Goal: Information Seeking & Learning: Learn about a topic

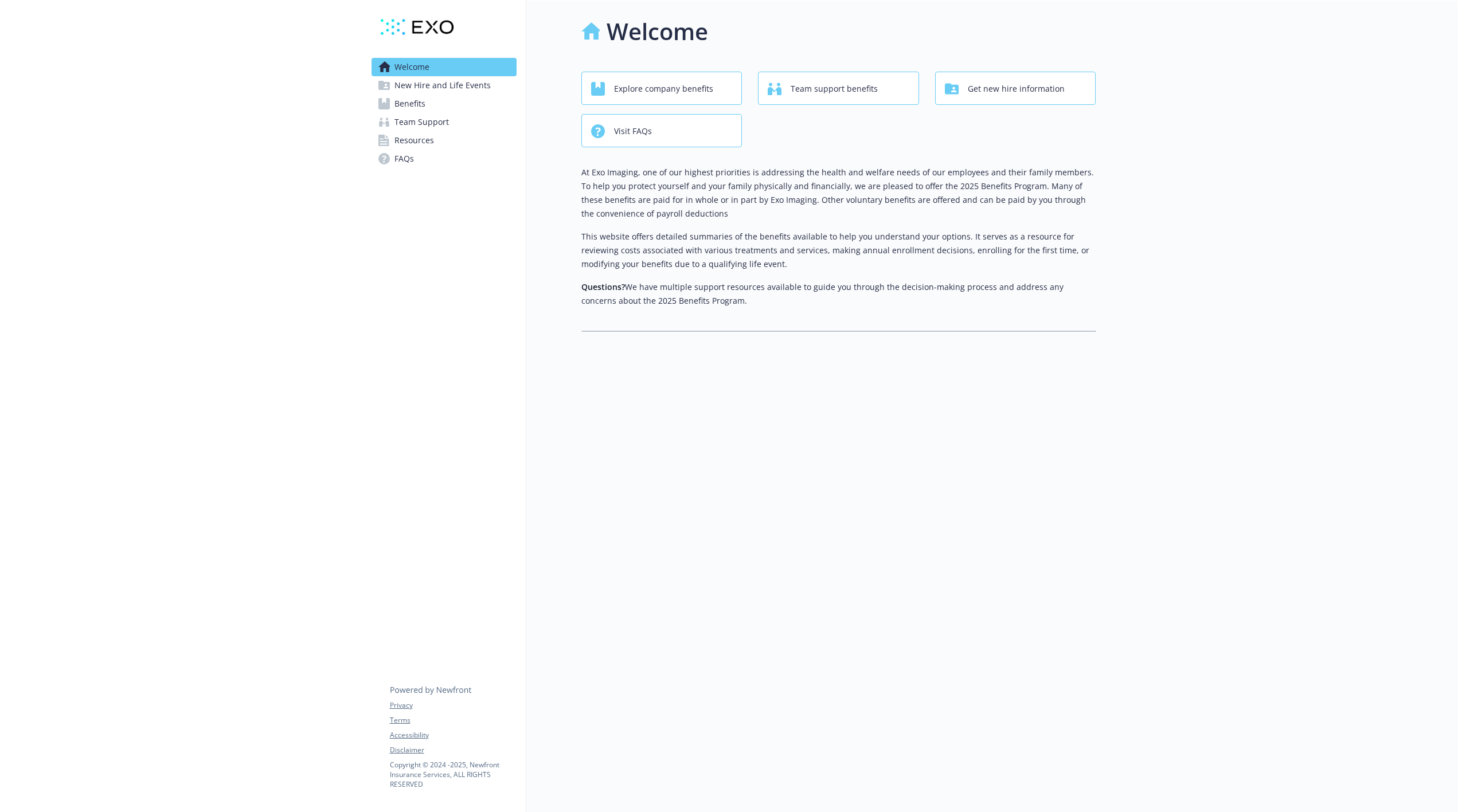
click at [427, 102] on link "Benefits" at bounding box center [444, 104] width 145 height 19
